Goal: Find specific page/section: Find specific page/section

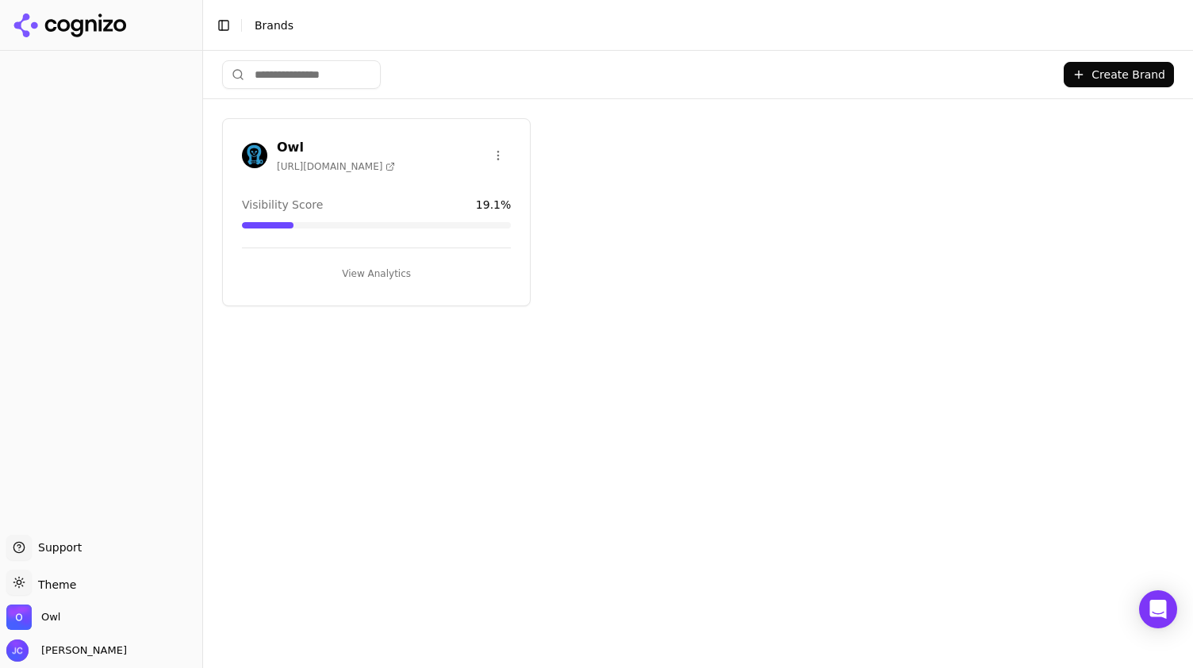
click at [340, 140] on h3 "Owl" at bounding box center [336, 147] width 118 height 19
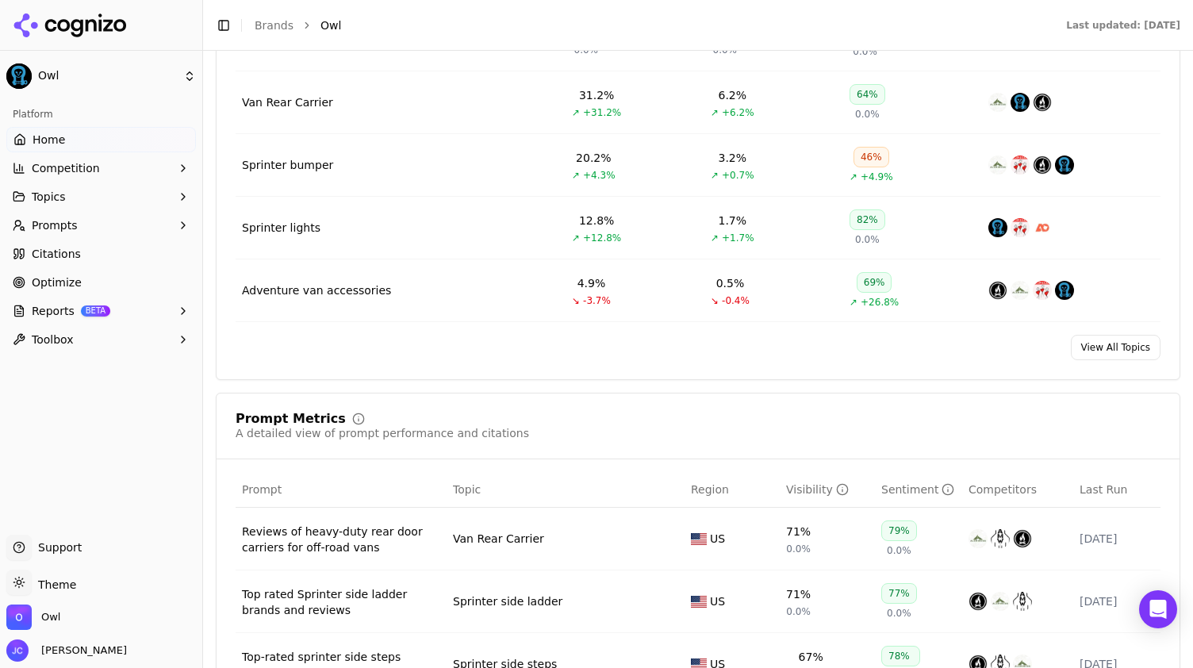
scroll to position [793, 0]
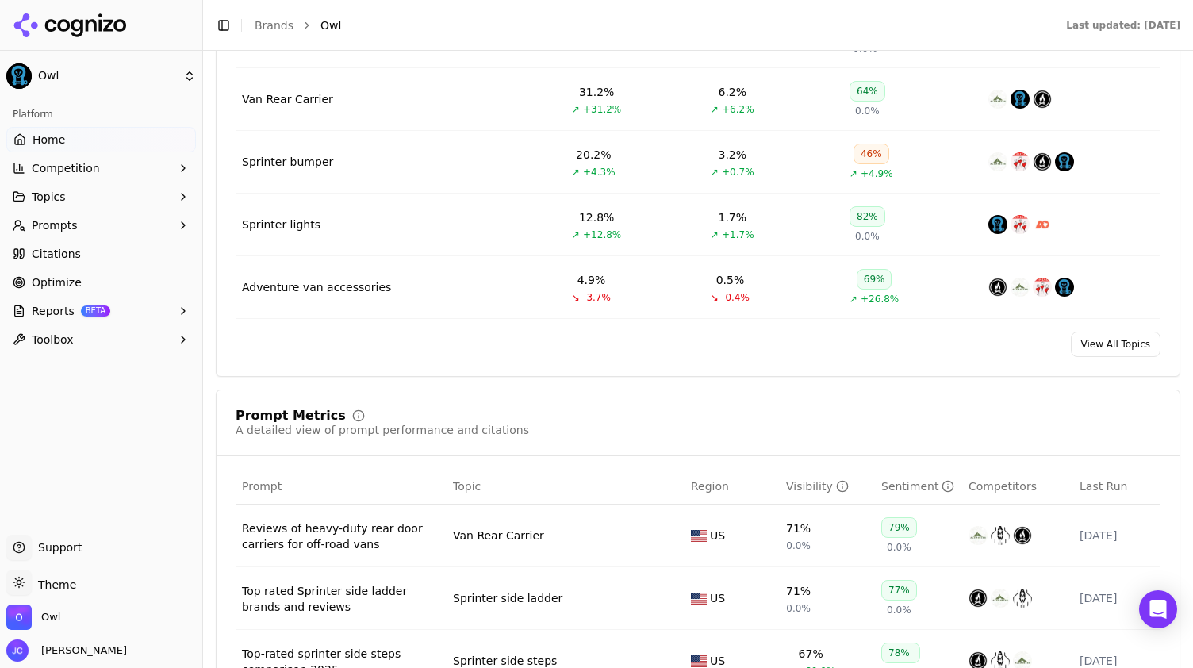
click at [56, 272] on link "Optimize" at bounding box center [101, 282] width 190 height 25
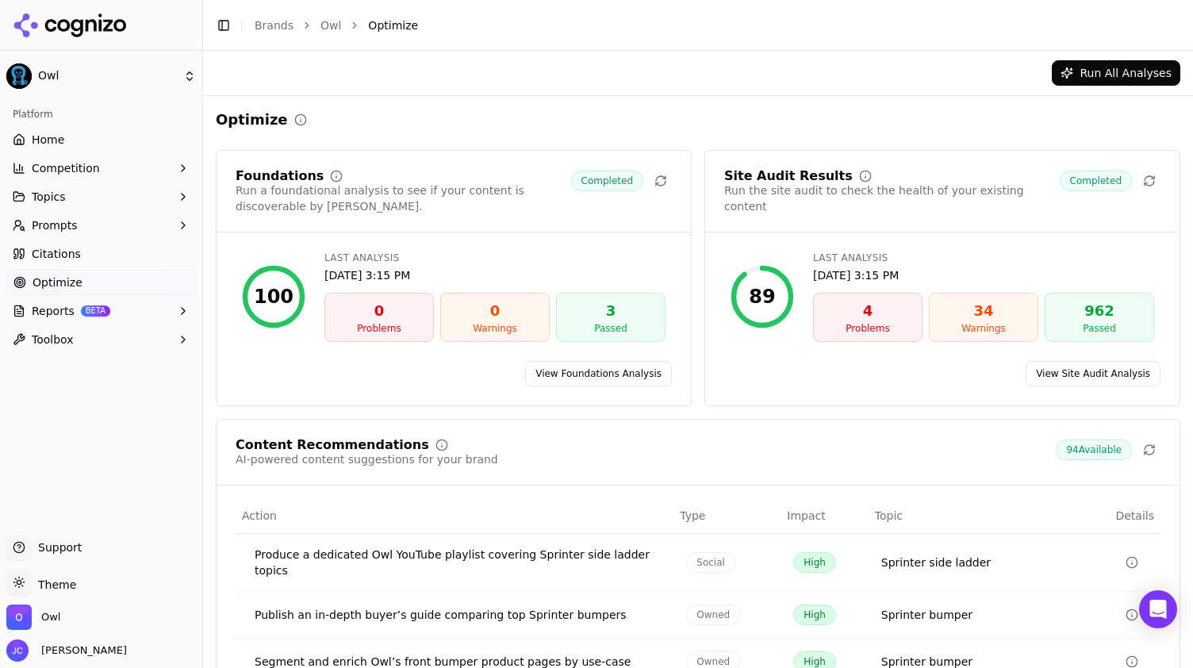
scroll to position [190, 0]
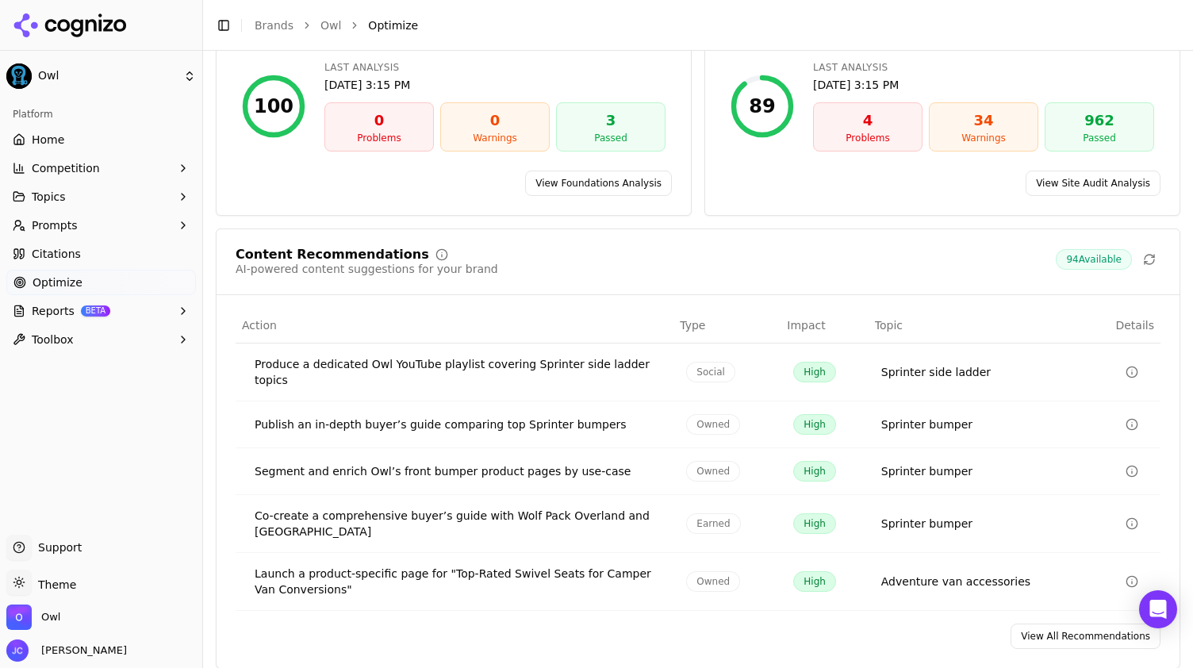
click at [1064, 630] on link "View All Recommendations" at bounding box center [1085, 635] width 150 height 25
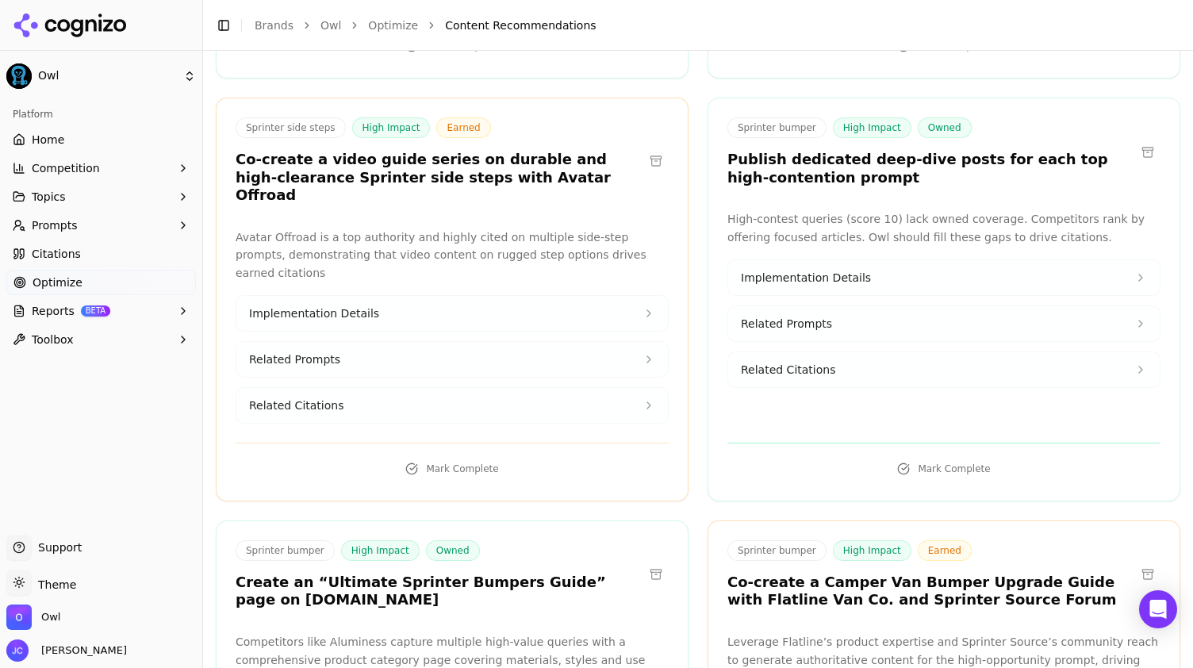
scroll to position [6107, 0]
